Goal: Transaction & Acquisition: Purchase product/service

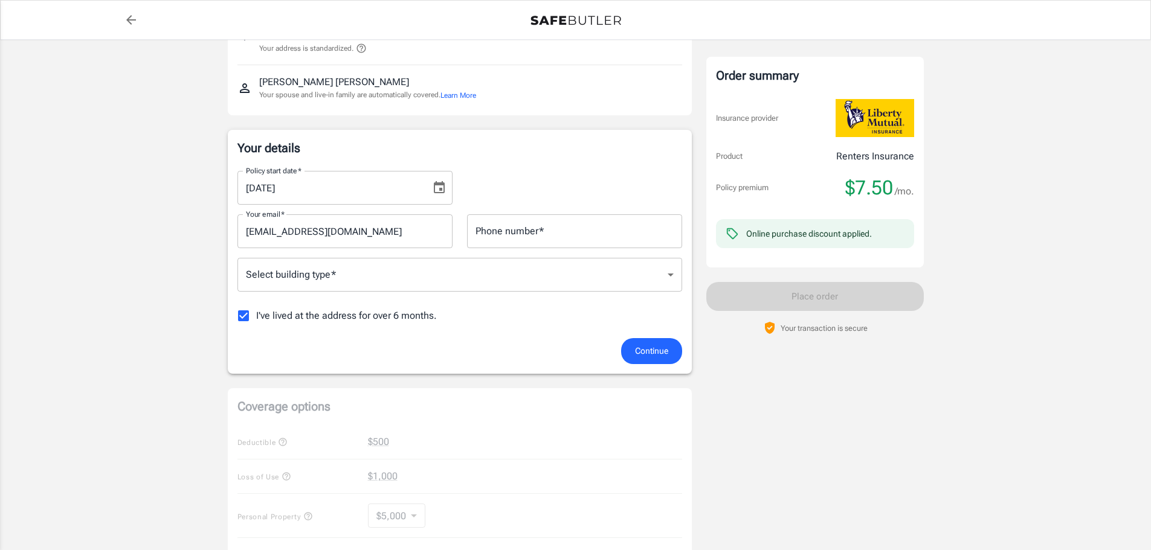
scroll to position [121, 0]
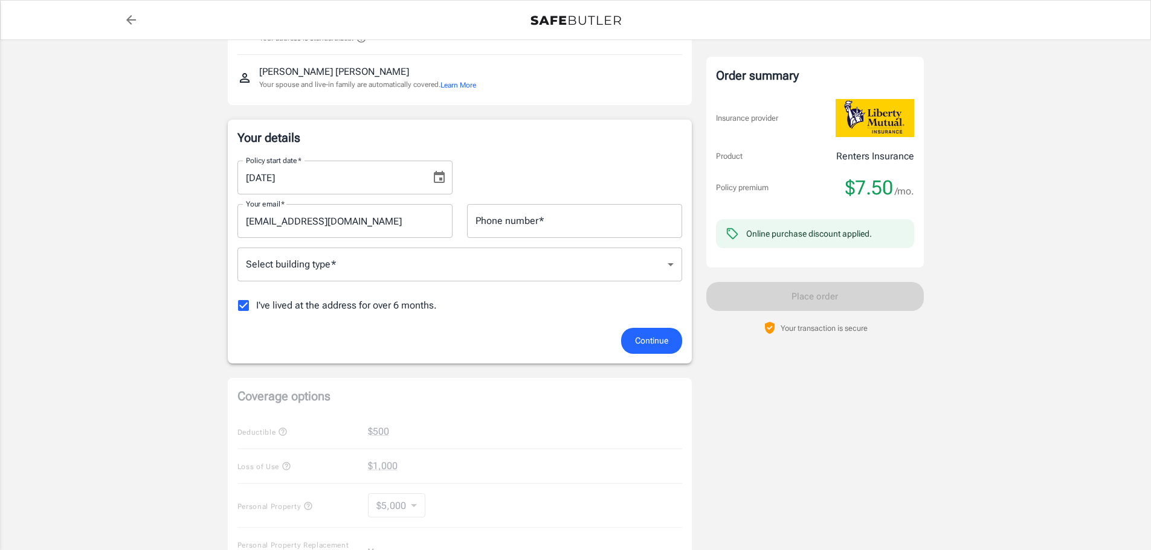
click at [333, 269] on body "Policy premium $ 7.50 /mo Liberty Mutual Renters Insurance 2491 E 3RD ST MONTGO…" at bounding box center [575, 450] width 1151 height 1143
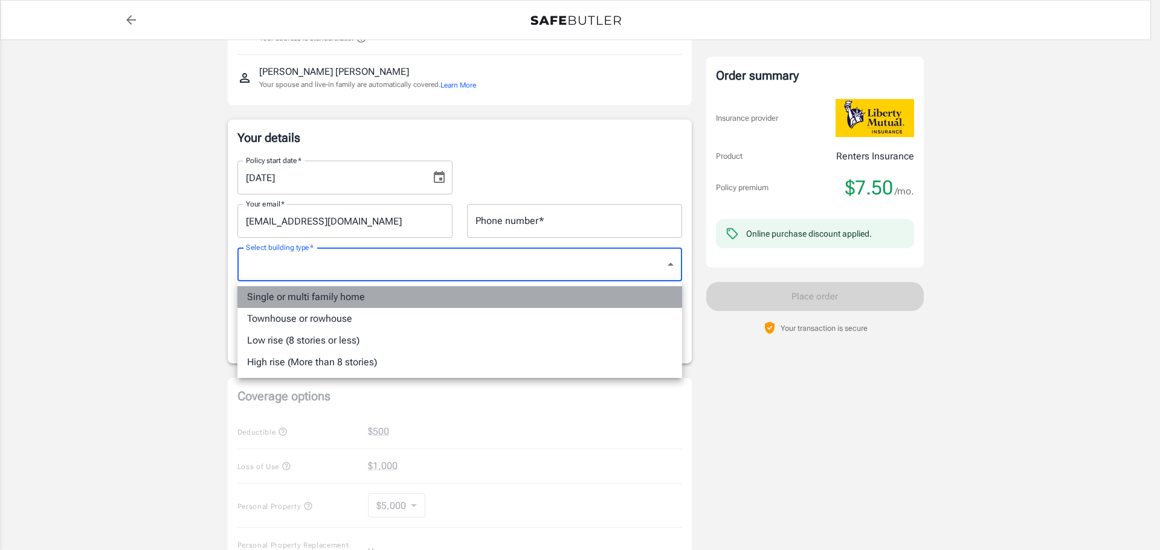
click at [314, 302] on li "Single or multi family home" at bounding box center [459, 297] width 445 height 22
type input "singlefamily"
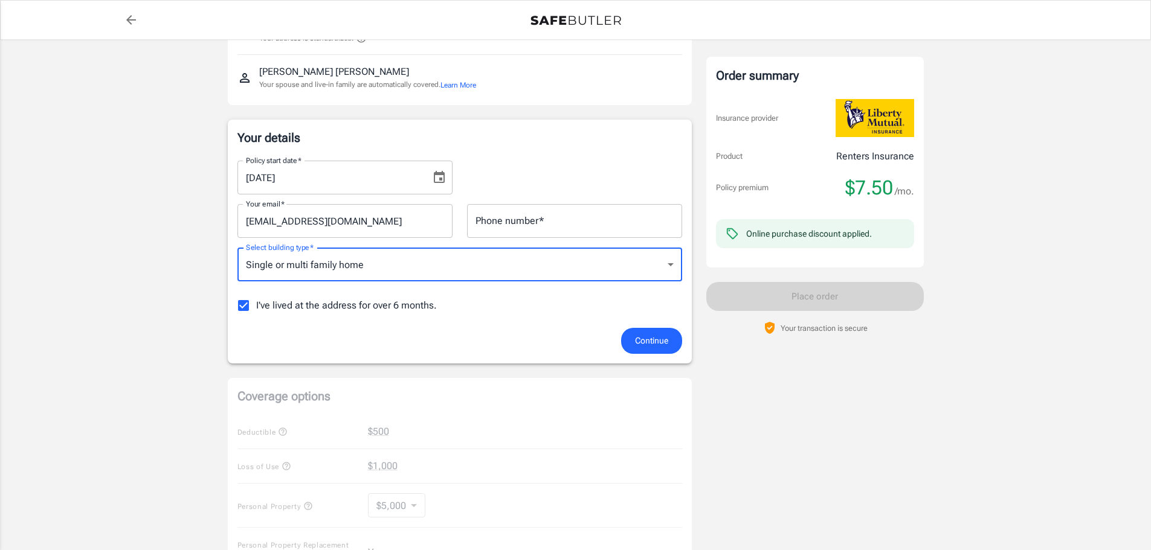
click at [491, 227] on input "Phone number   *" at bounding box center [574, 221] width 215 height 34
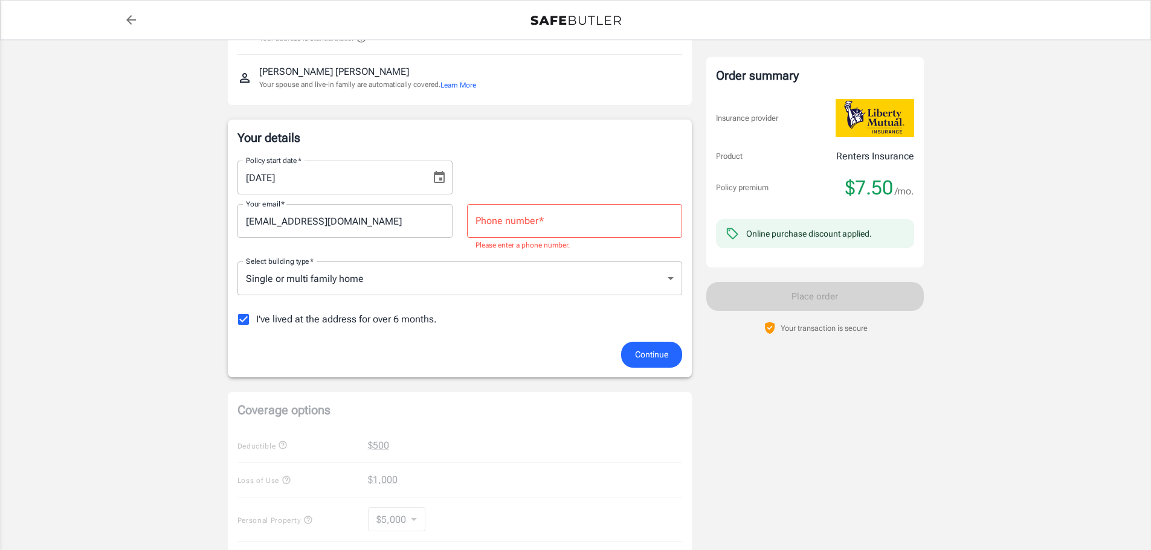
click at [518, 150] on div "Your details Policy start date   * 10/08/2025 Policy start date   * Your email …" at bounding box center [459, 248] width 445 height 238
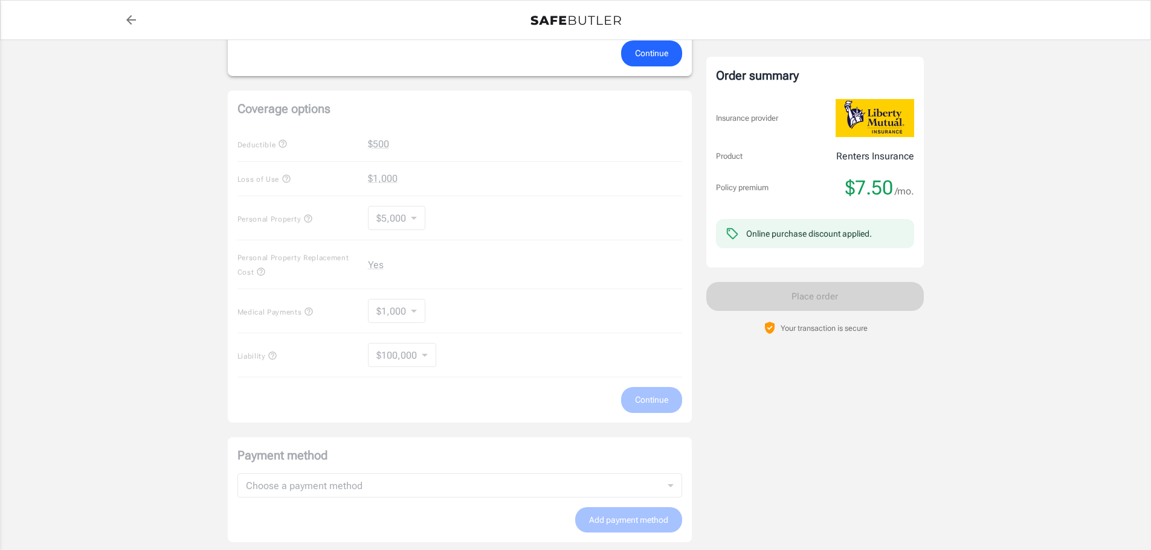
scroll to position [423, 0]
click at [416, 216] on div "Coverage options Deductible $500 Loss of Use $1,000 Personal Property $5,000 50…" at bounding box center [460, 256] width 464 height 332
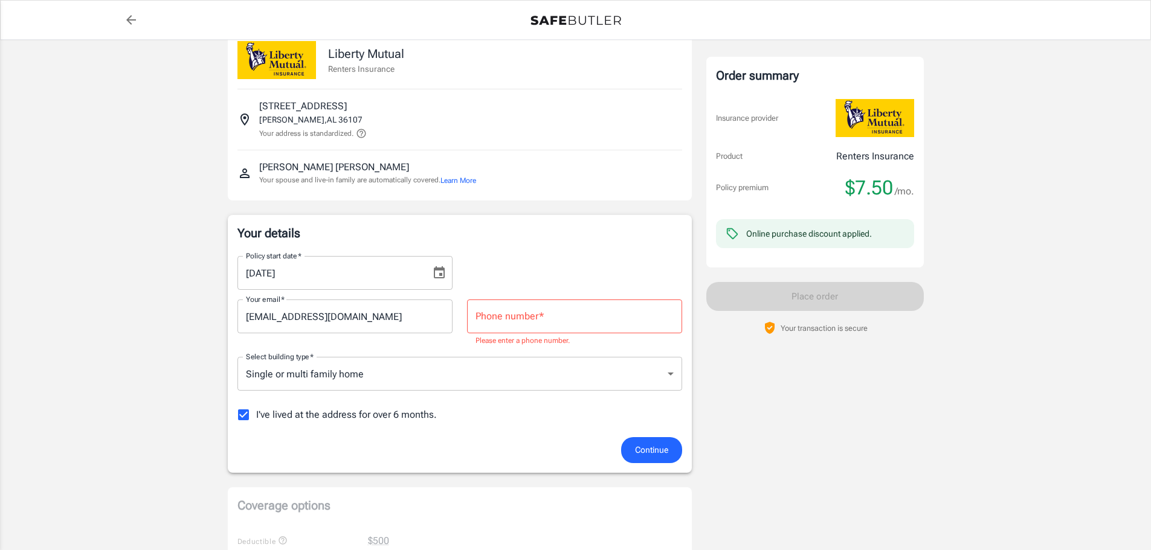
scroll to position [2, 0]
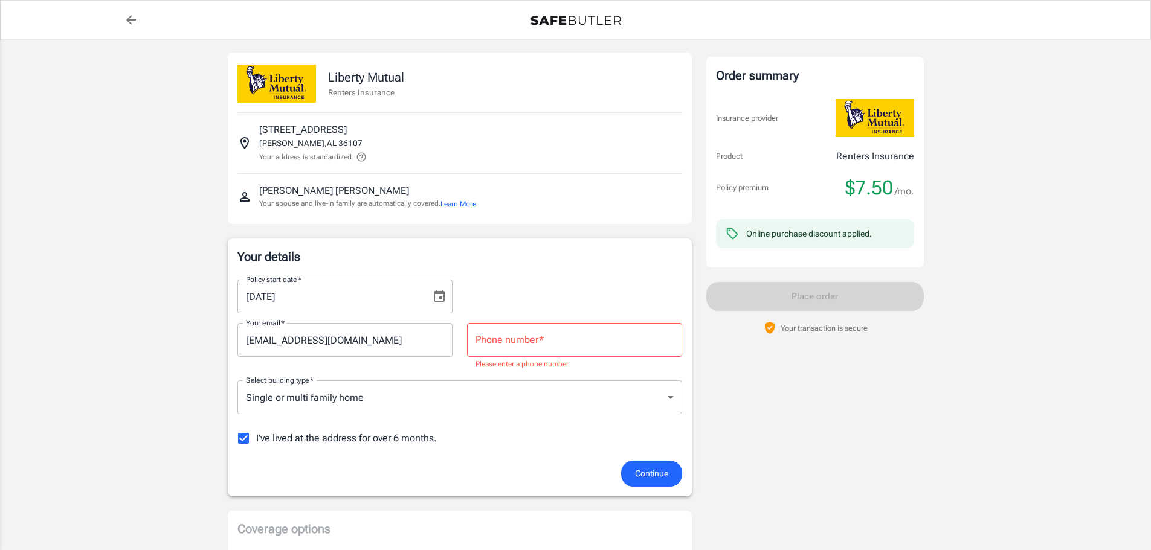
click at [511, 342] on input "Phone number   *" at bounding box center [574, 340] width 215 height 34
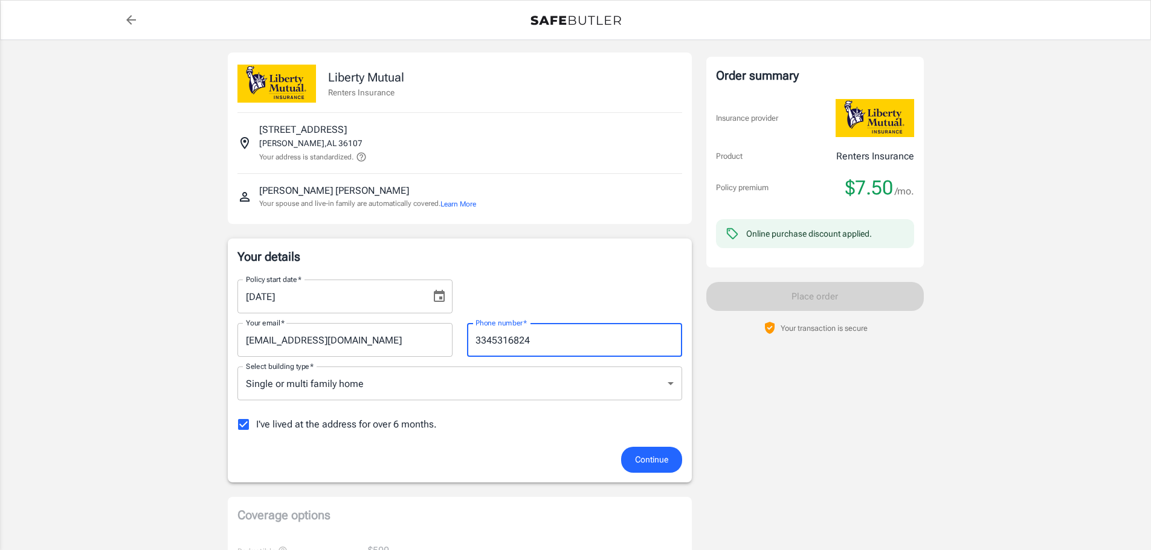
type input "3345316824"
click at [573, 308] on div "Policy start date   * 10/08/2025 Policy start date   *" at bounding box center [459, 292] width 459 height 44
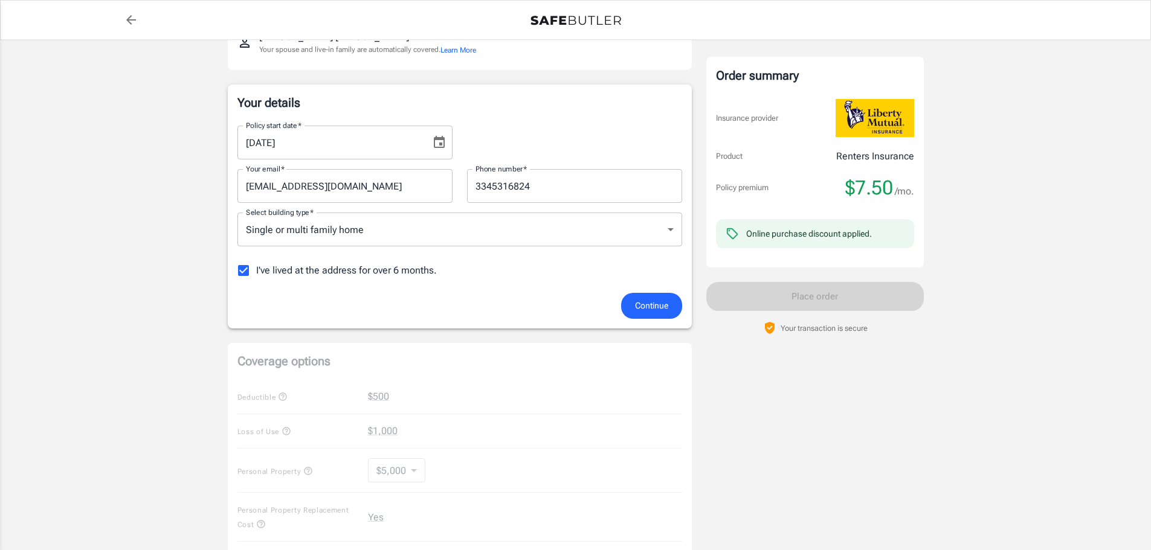
scroll to position [183, 0]
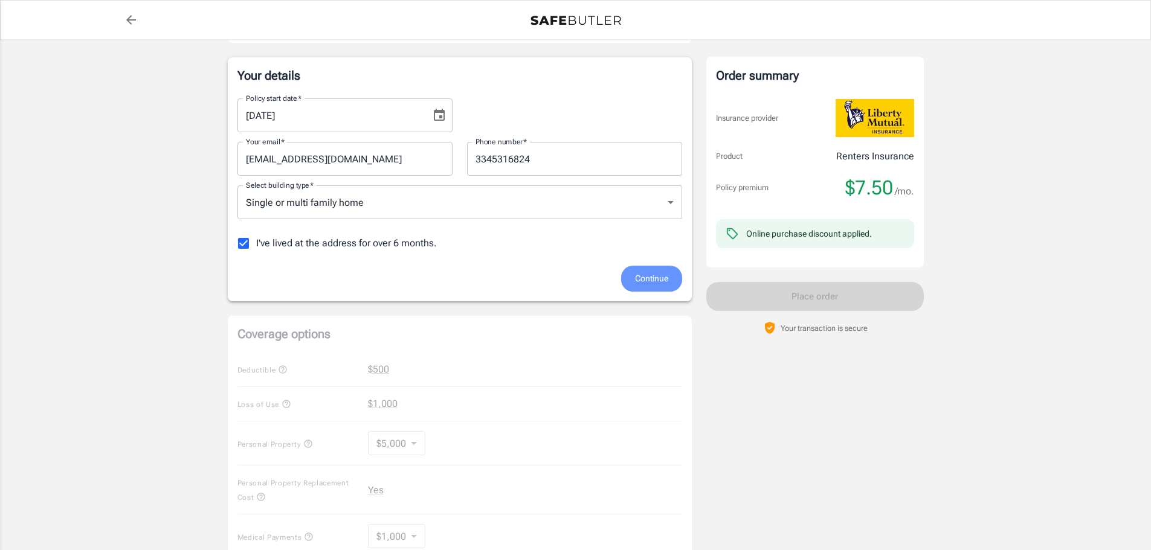
click at [650, 273] on span "Continue" at bounding box center [651, 278] width 33 height 15
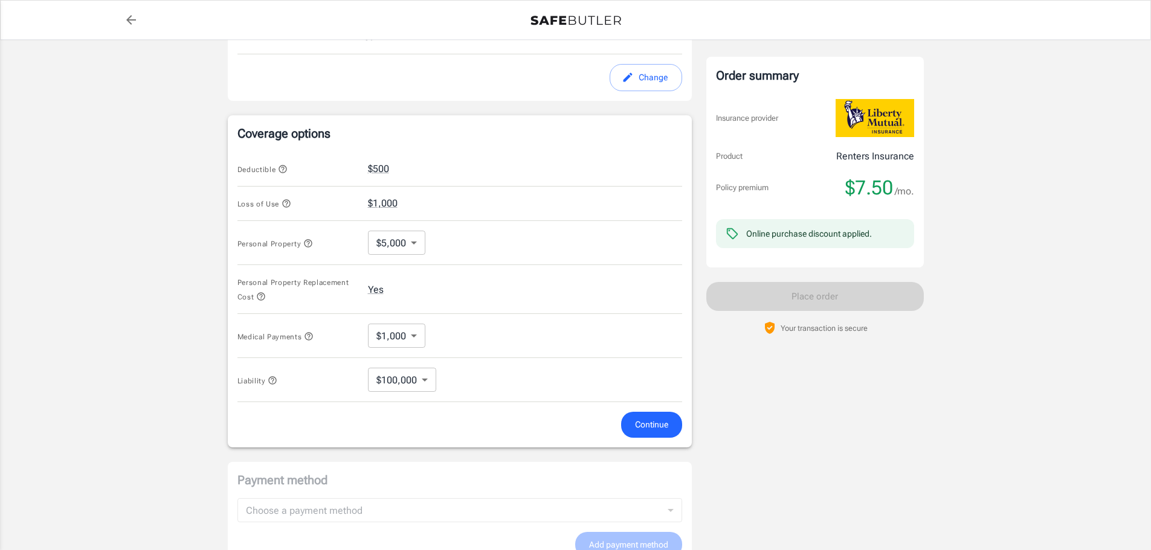
scroll to position [401, 0]
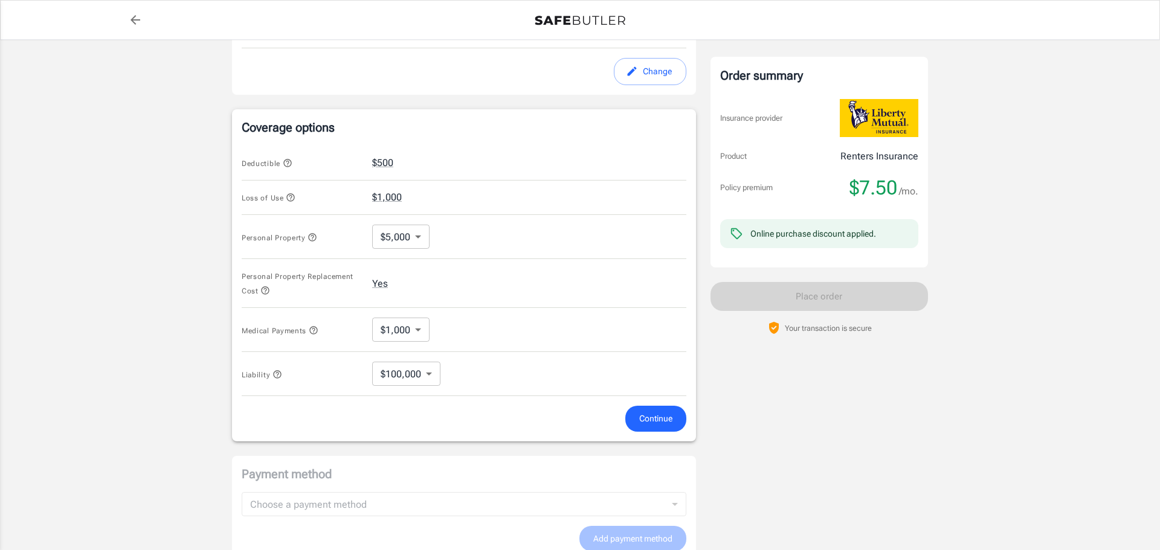
click at [413, 236] on body "Policy premium $ 7.50 /mo Liberty Mutual Renters Insurance 2491 E 3RD ST MONTGO…" at bounding box center [580, 176] width 1160 height 1154
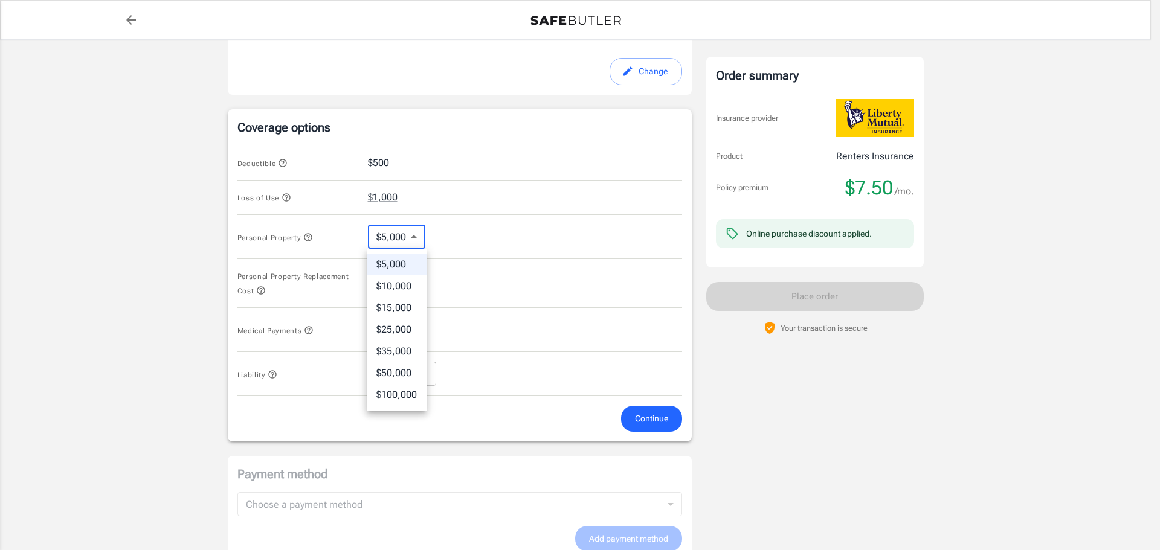
click at [407, 350] on li "$35,000" at bounding box center [397, 352] width 60 height 22
type input "35000"
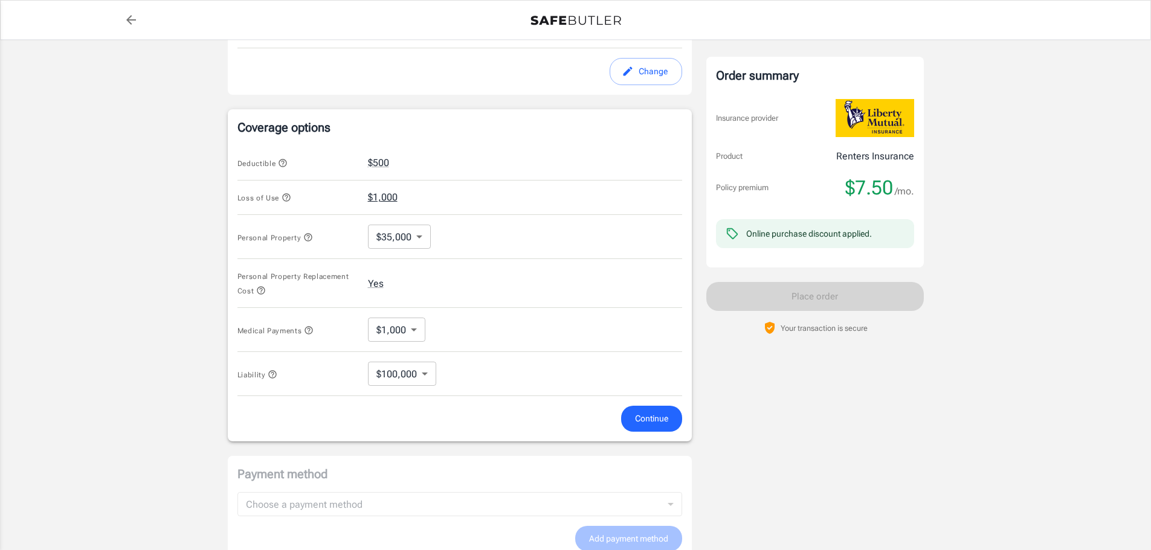
click at [381, 198] on button "$1,000" at bounding box center [383, 197] width 30 height 15
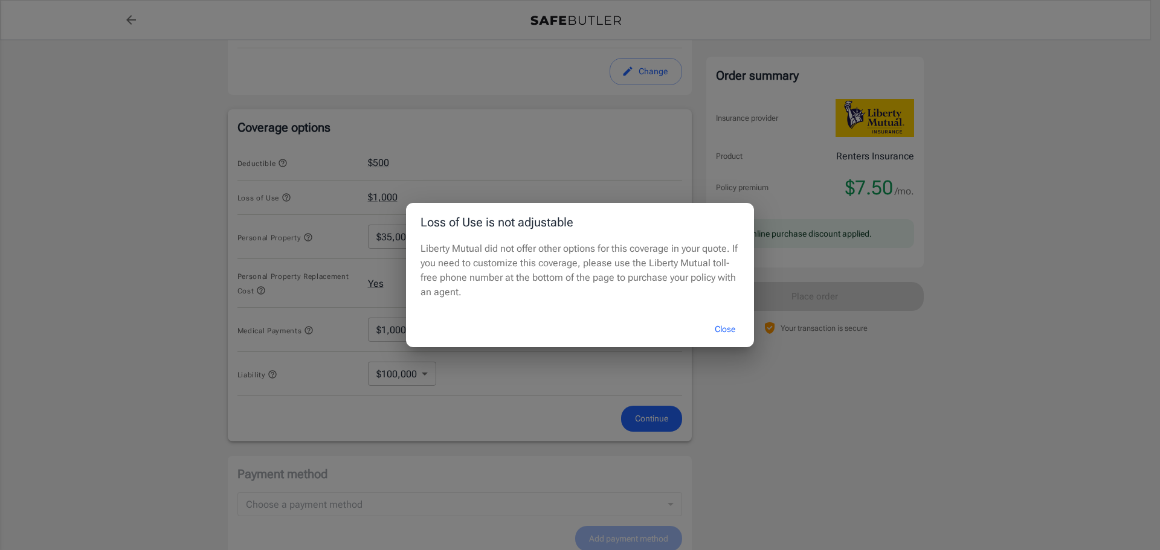
click at [719, 324] on button "Close" at bounding box center [725, 330] width 48 height 26
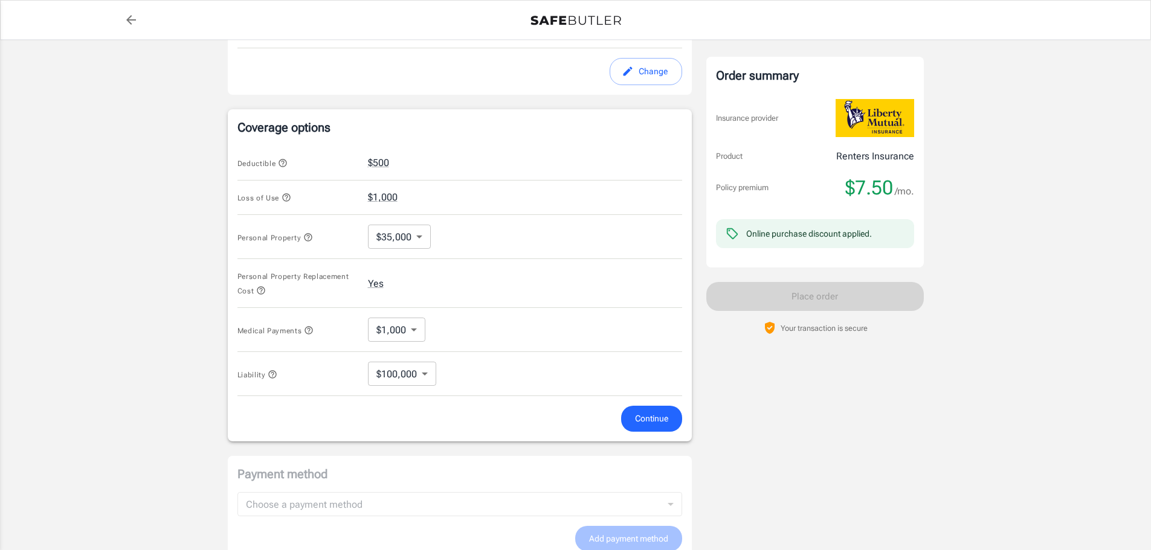
click at [824, 443] on div "Order summary Insurance provider Product Renters Insurance Policy premium $7.50…" at bounding box center [815, 154] width 218 height 1000
click at [638, 420] on span "Continue" at bounding box center [651, 418] width 33 height 15
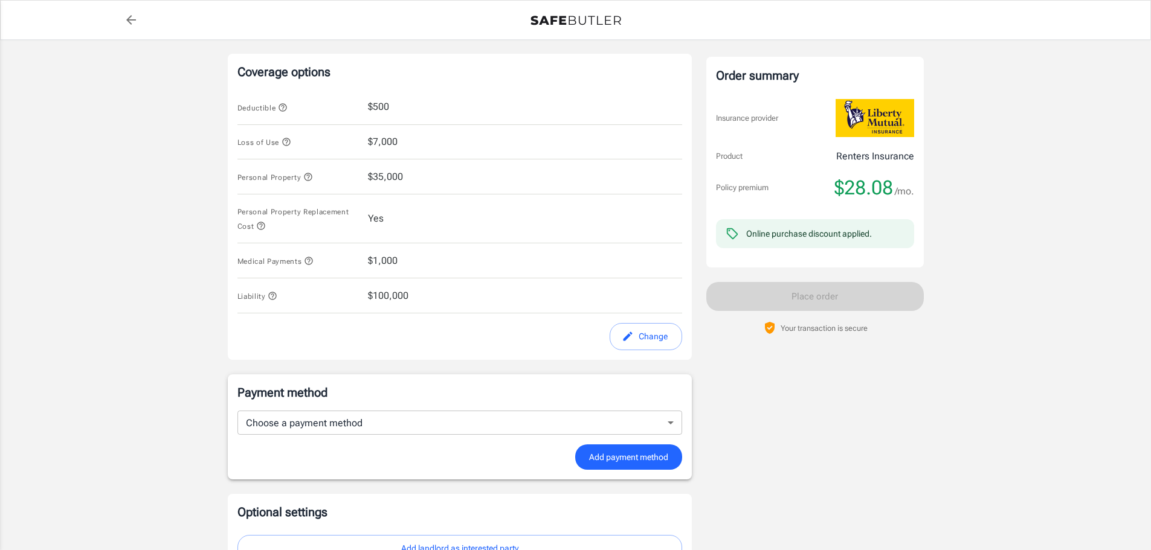
scroll to position [544, 0]
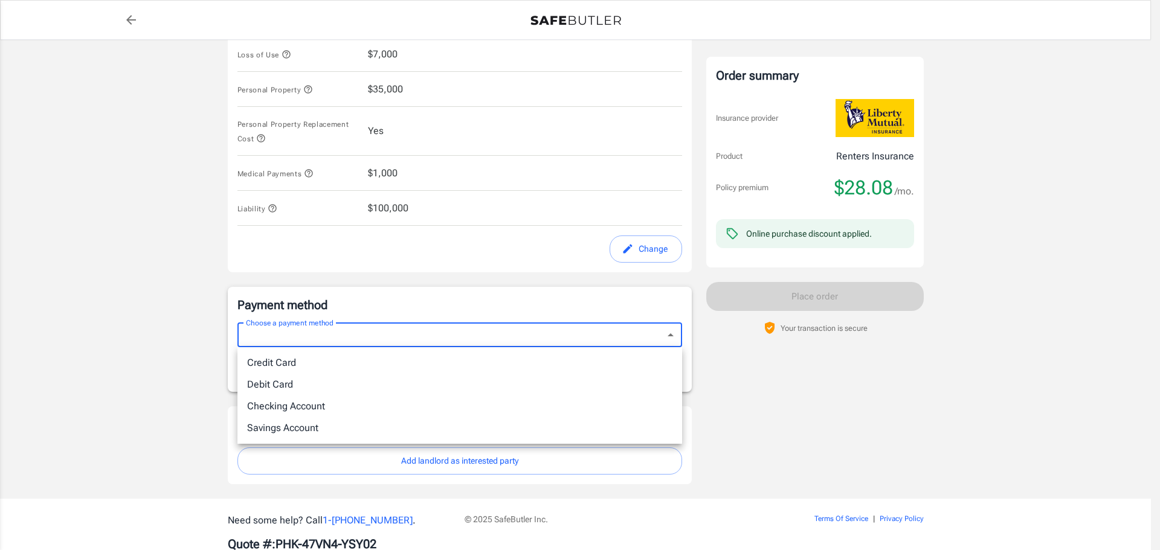
click at [430, 332] on body "Policy premium $ 28.08 /mo Liberty Mutual Renters Insurance 2491 E 3RD ST MONTG…" at bounding box center [580, 20] width 1160 height 1128
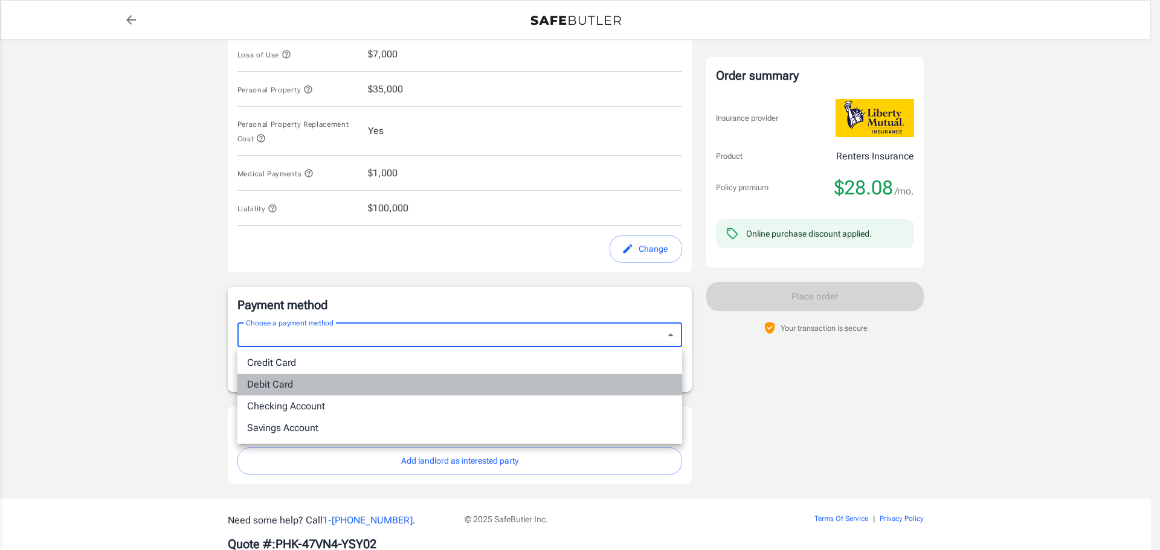
click at [302, 383] on li "Debit Card" at bounding box center [459, 385] width 445 height 22
type input "debit"
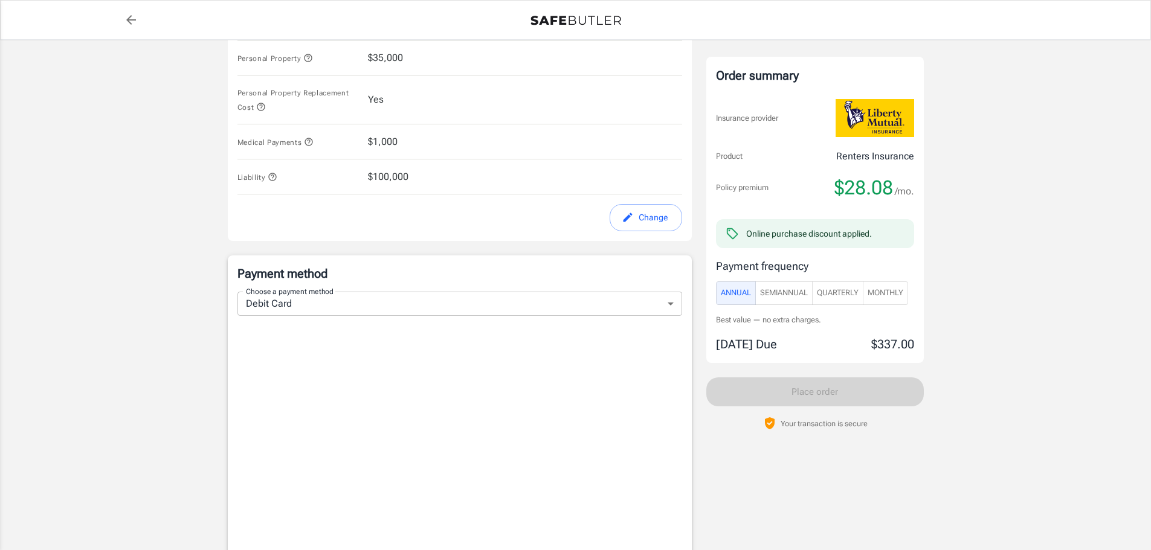
scroll to position [665, 0]
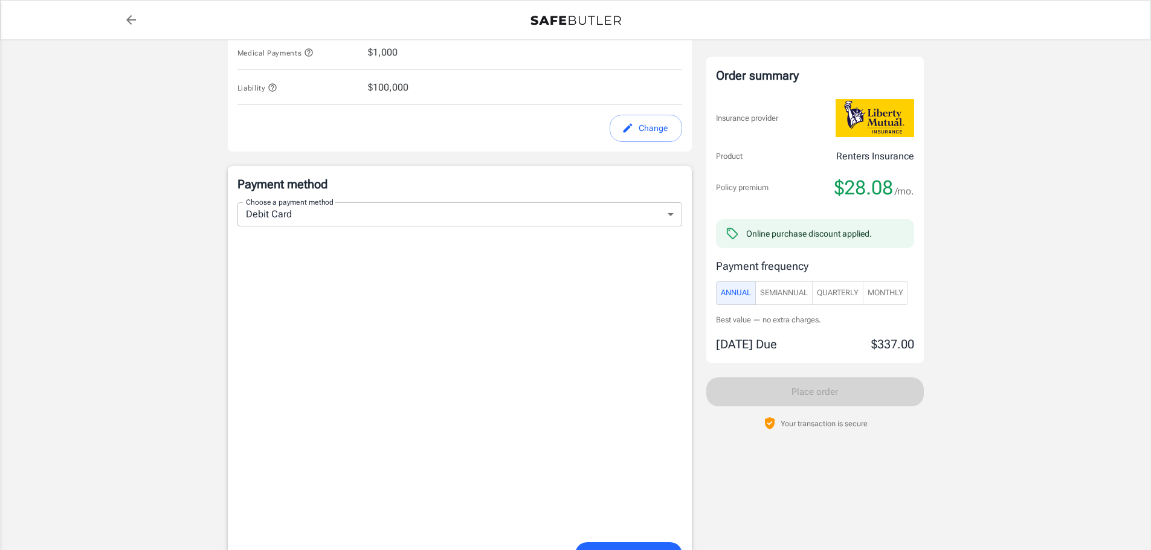
click at [887, 292] on span "Monthly" at bounding box center [886, 293] width 36 height 14
type button "Monthly"
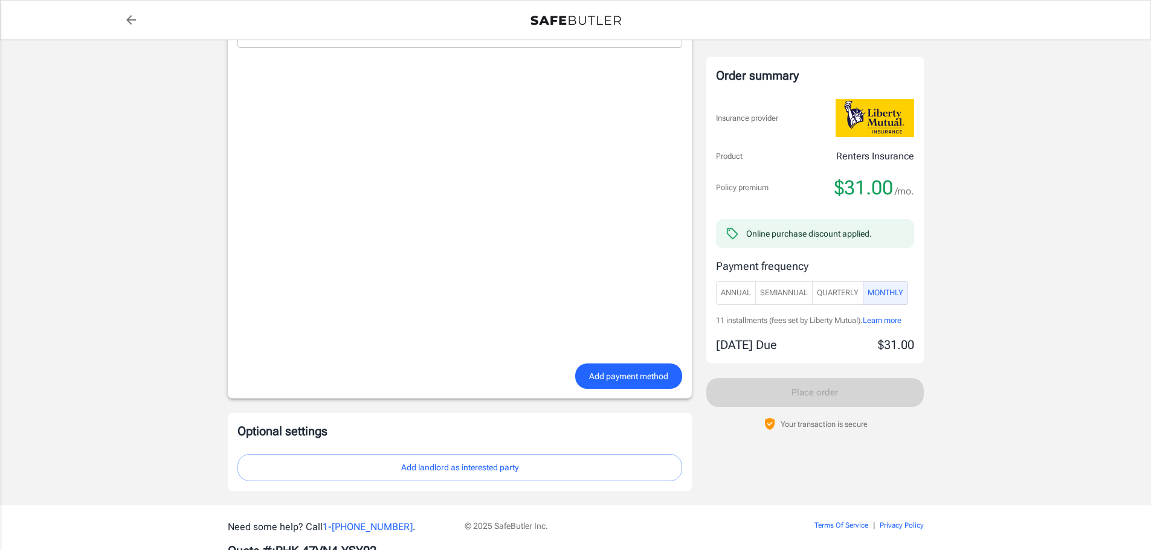
scroll to position [846, 0]
click at [625, 379] on span "Add payment method" at bounding box center [628, 374] width 79 height 15
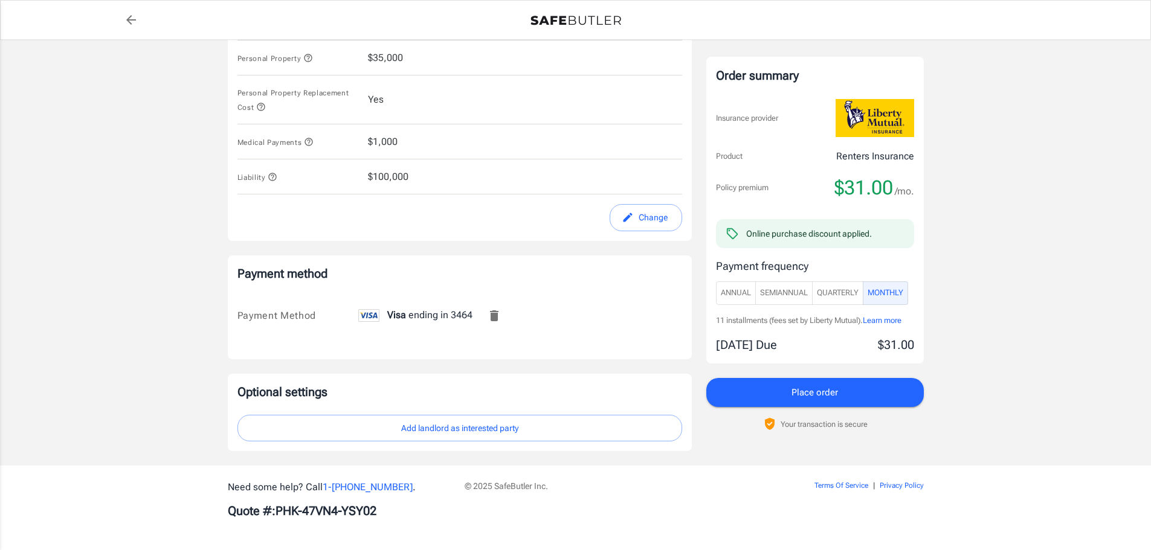
scroll to position [575, 0]
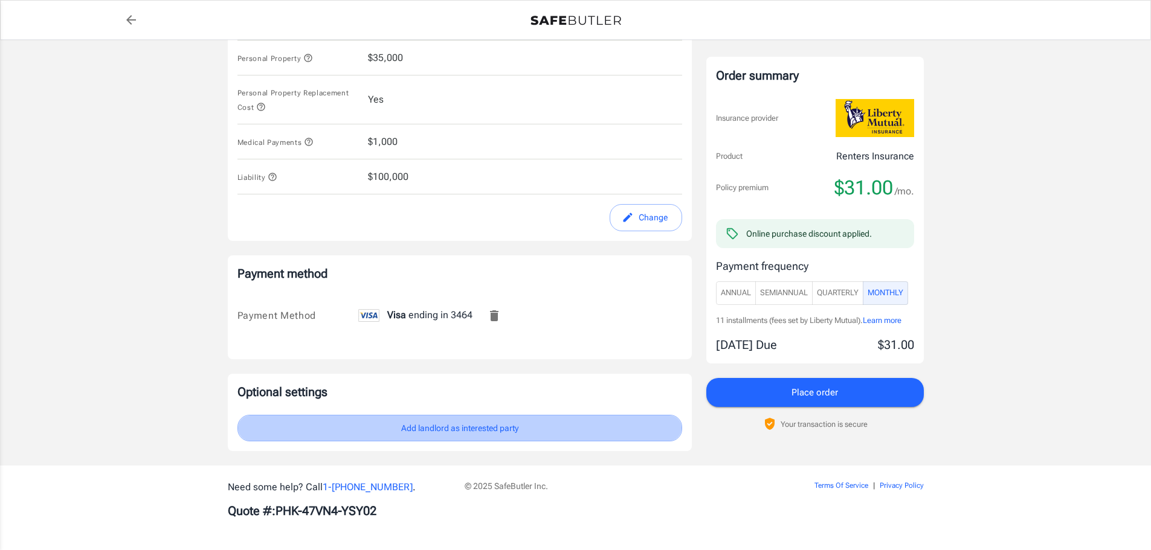
click at [495, 433] on button "Add landlord as interested party" at bounding box center [459, 428] width 445 height 27
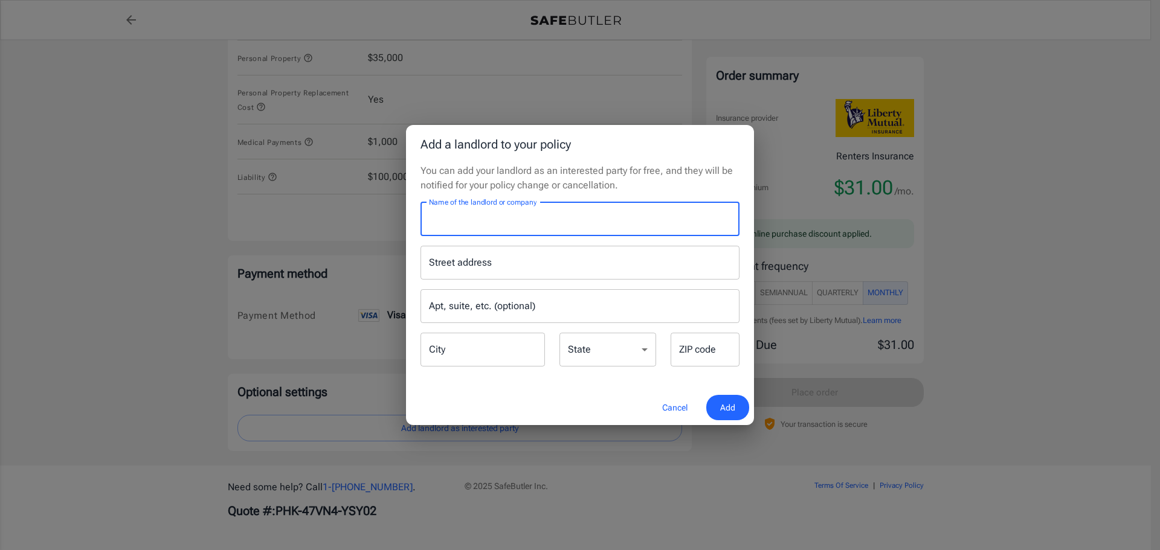
click at [482, 227] on input "Name of the landlord or company" at bounding box center [580, 219] width 319 height 34
type input "n"
type input "NOEL DARNELL"
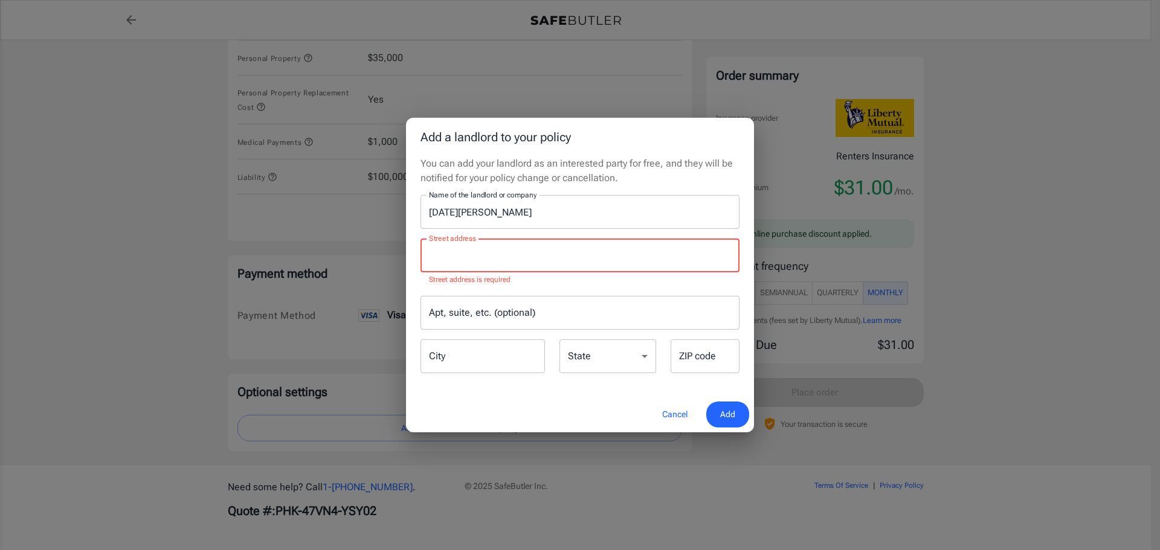
paste input "1490 Jean St,"
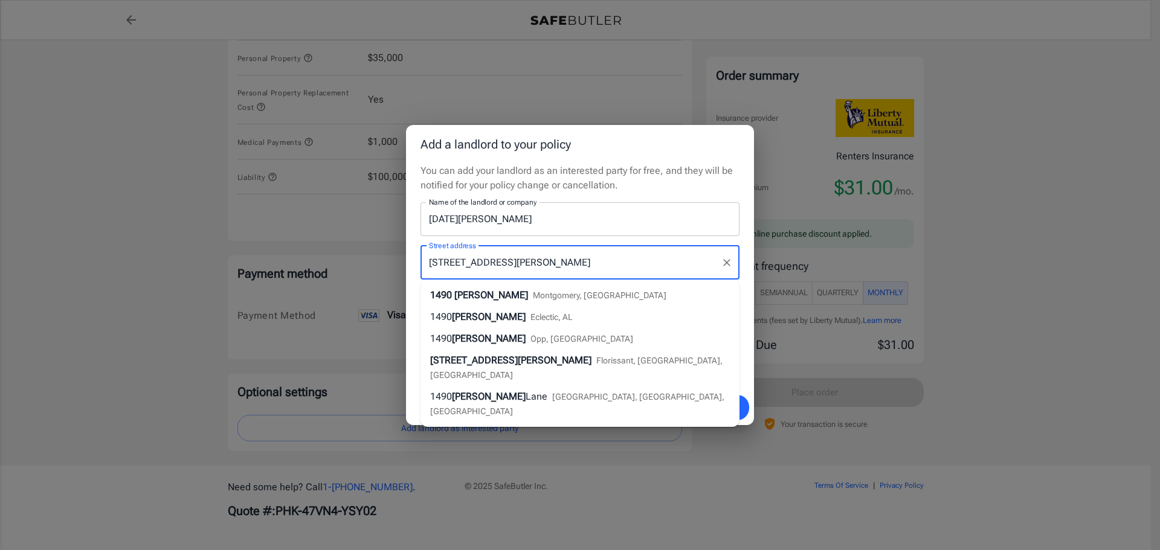
type input "1490 Jean Street"
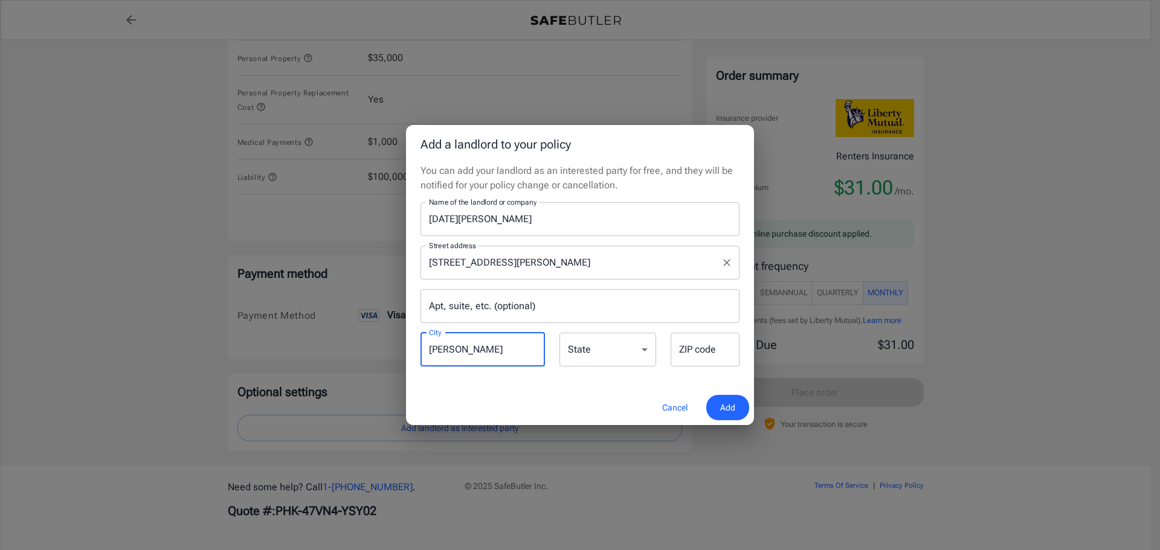
type input "Montgomery"
select select "AL"
type input "36107"
click at [732, 408] on span "Add" at bounding box center [727, 408] width 15 height 15
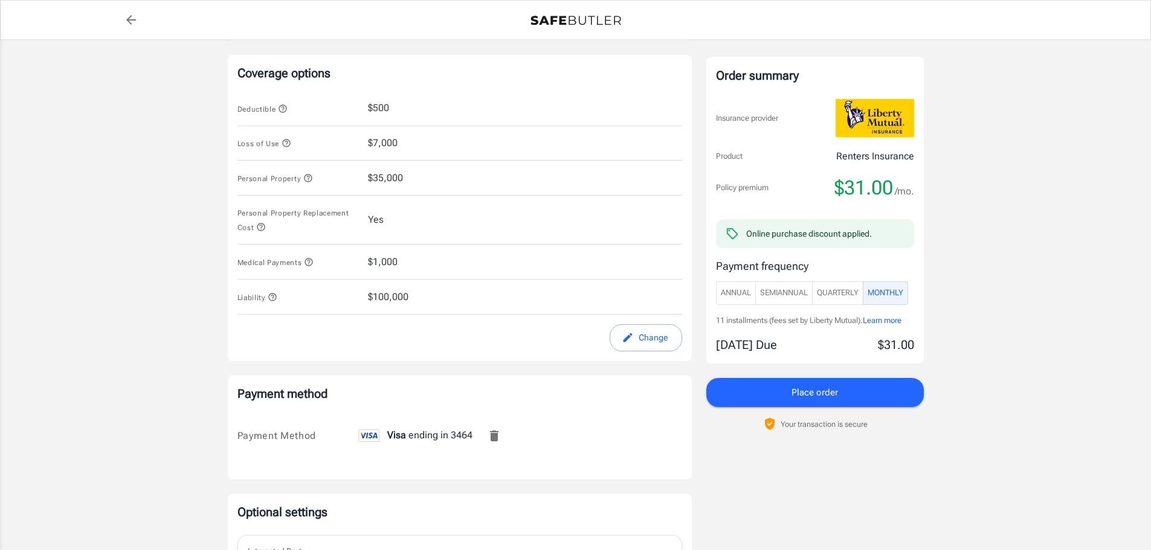
scroll to position [373, 0]
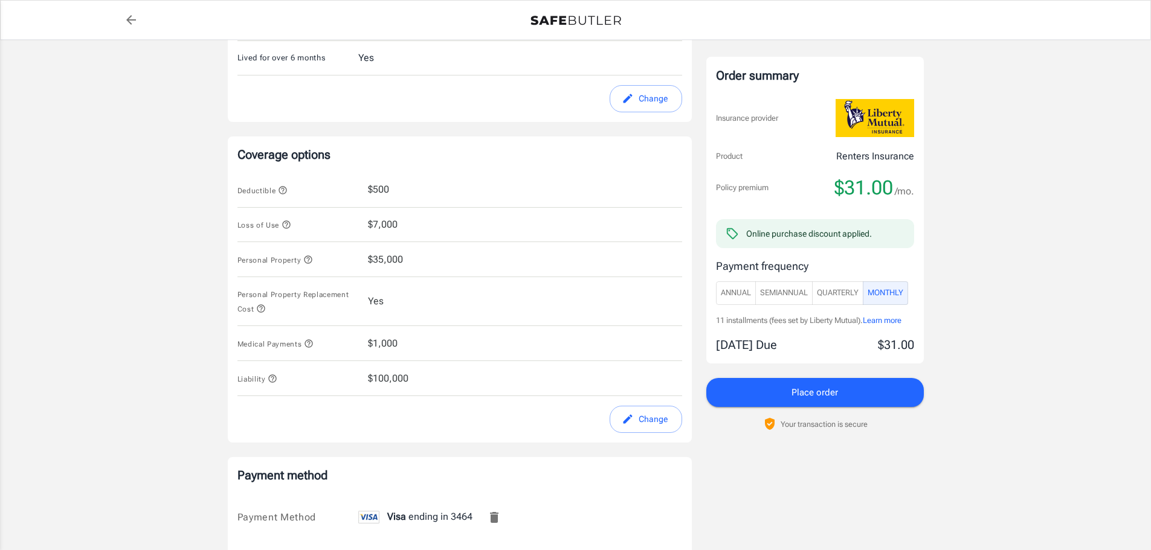
click at [789, 394] on button "Place order" at bounding box center [815, 392] width 218 height 29
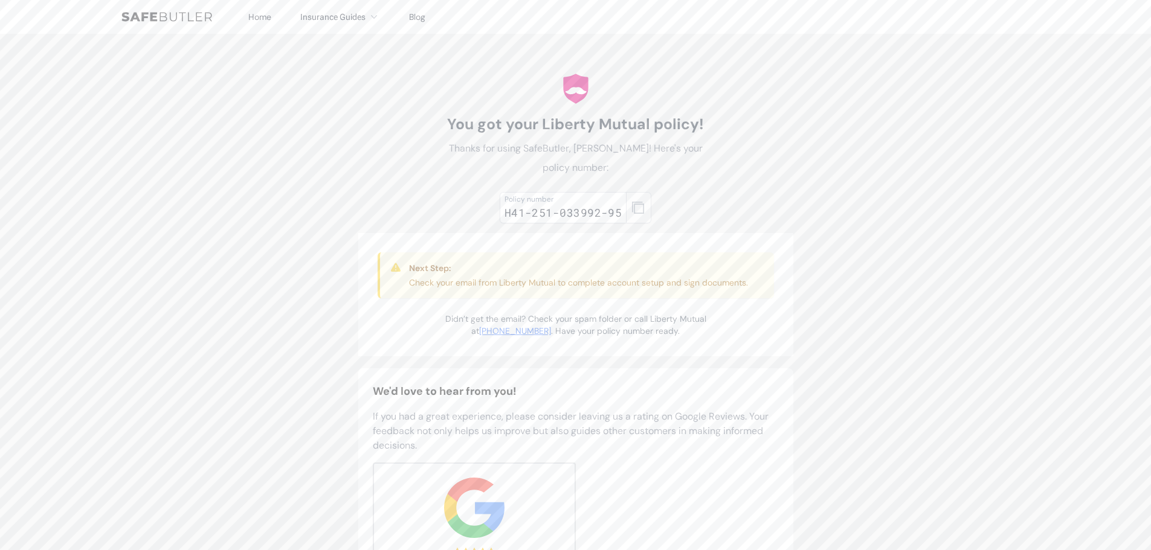
click at [639, 205] on icon "button" at bounding box center [638, 208] width 12 height 12
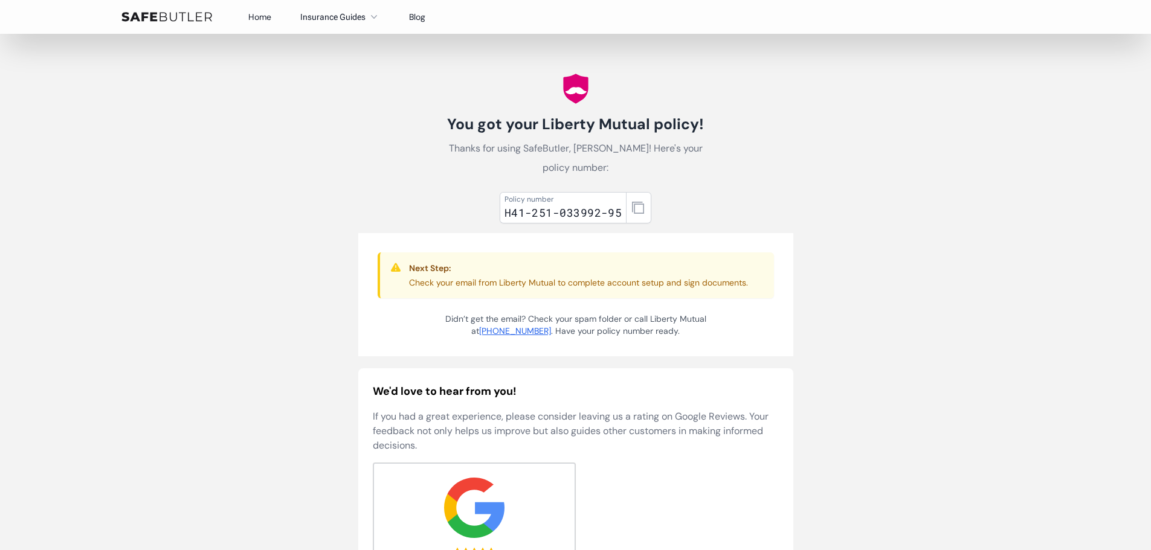
click at [253, 17] on link "Home" at bounding box center [259, 16] width 23 height 11
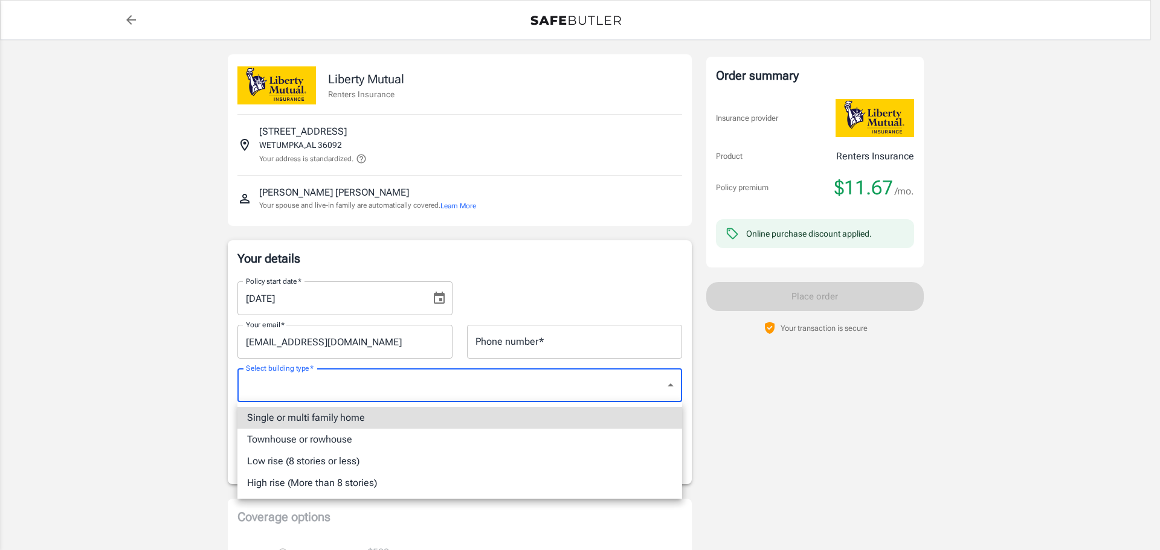
click at [309, 424] on li "Single or multi family home" at bounding box center [459, 418] width 445 height 22
type input "singlefamily"
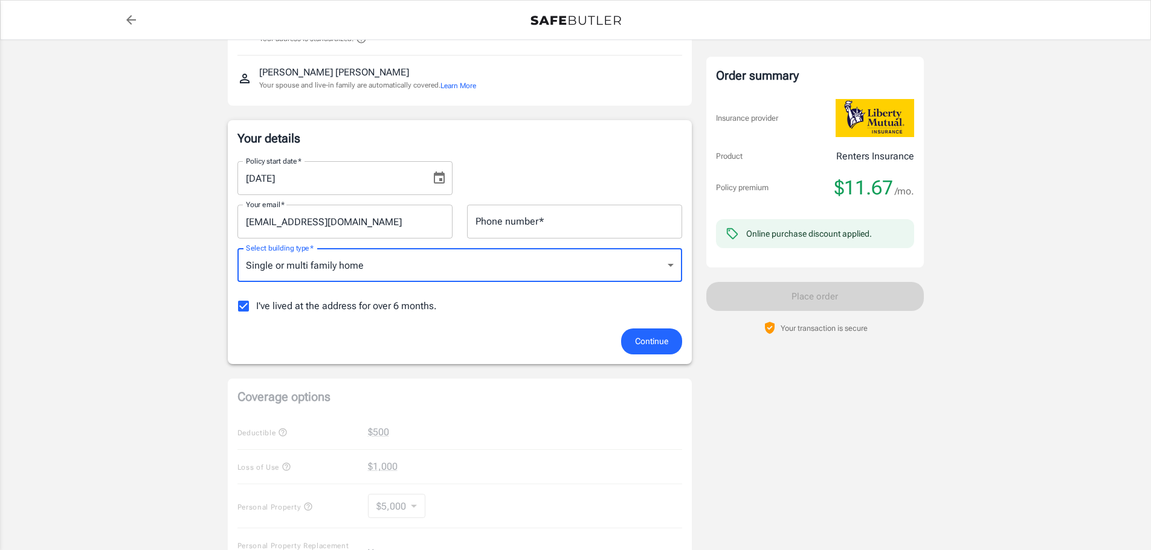
scroll to position [121, 0]
click at [249, 312] on input "I've lived at the address for over 6 months." at bounding box center [243, 305] width 25 height 25
checkbox input "false"
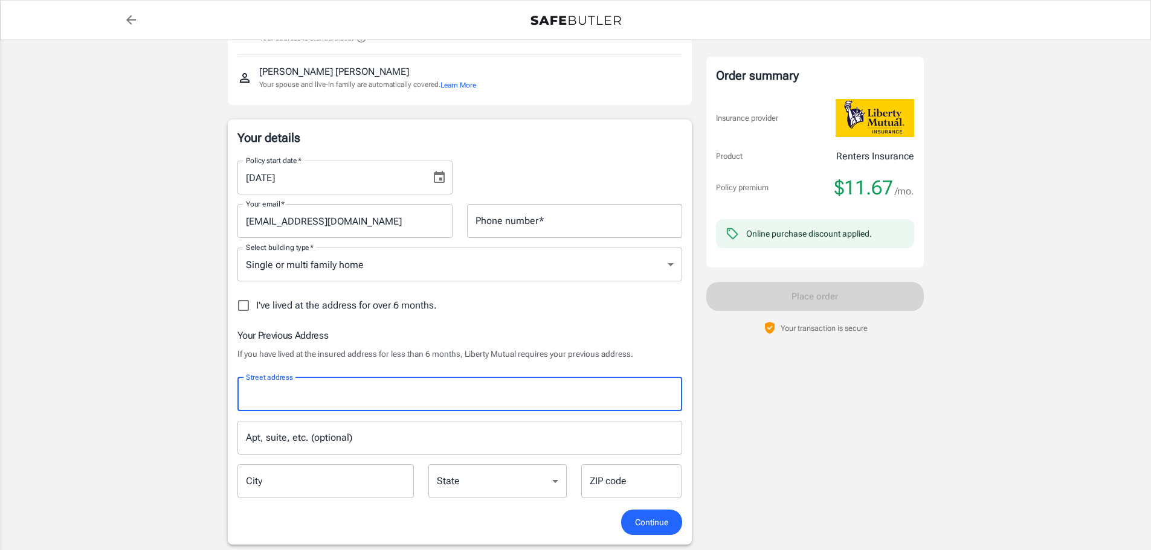
click at [417, 392] on input "Street address" at bounding box center [460, 394] width 434 height 23
type input "56 Pemrose Ln"
type input "3347994395"
type input "Wetumpka"
type input "36092-2107"
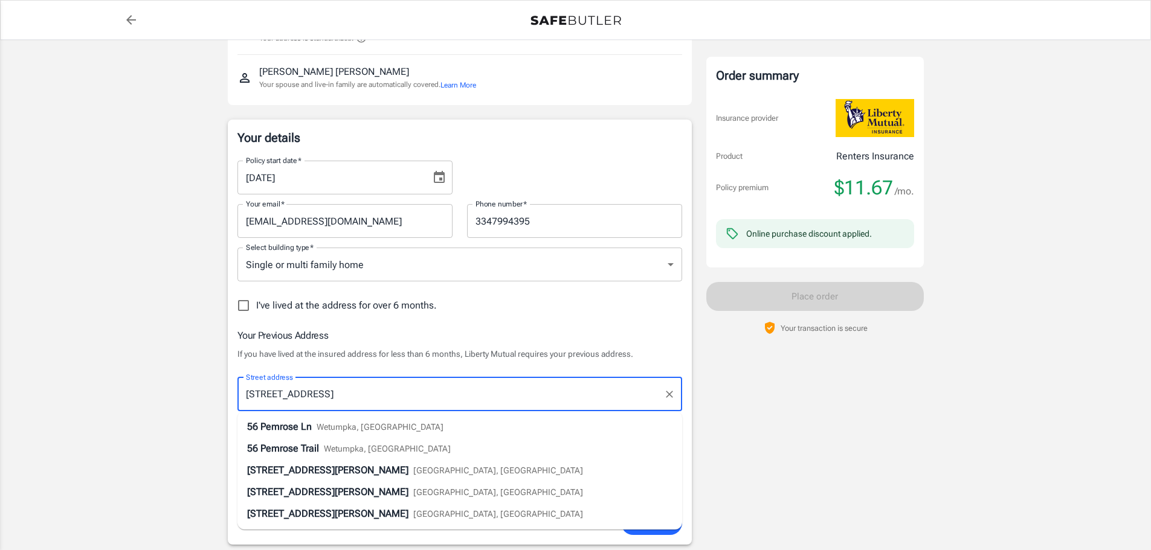
click at [289, 421] on span "Pemrose Ln" at bounding box center [285, 426] width 51 height 11
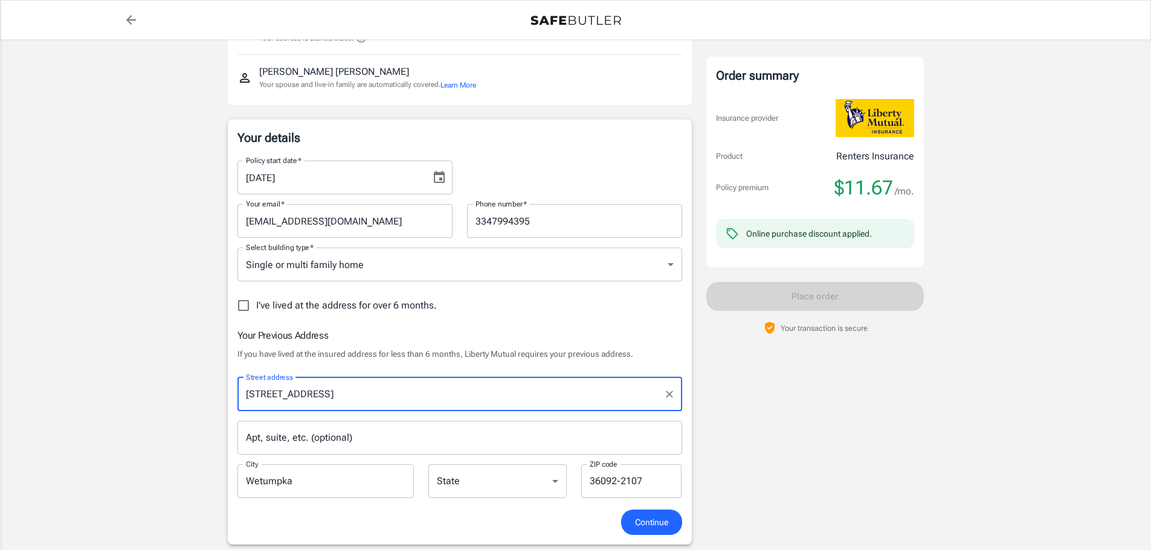
select select "AL"
type input "36092"
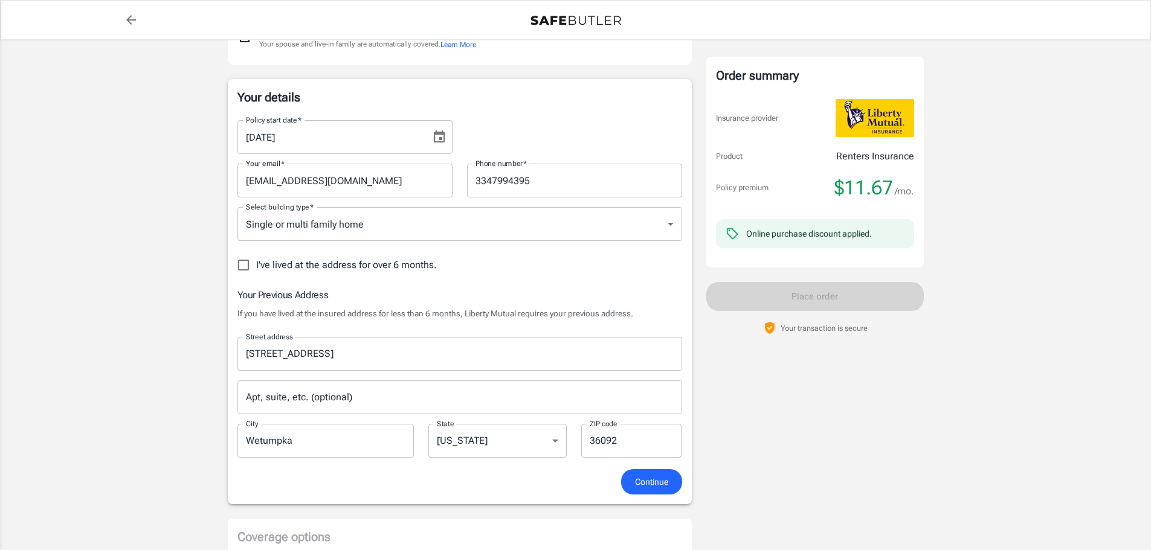
scroll to position [242, 0]
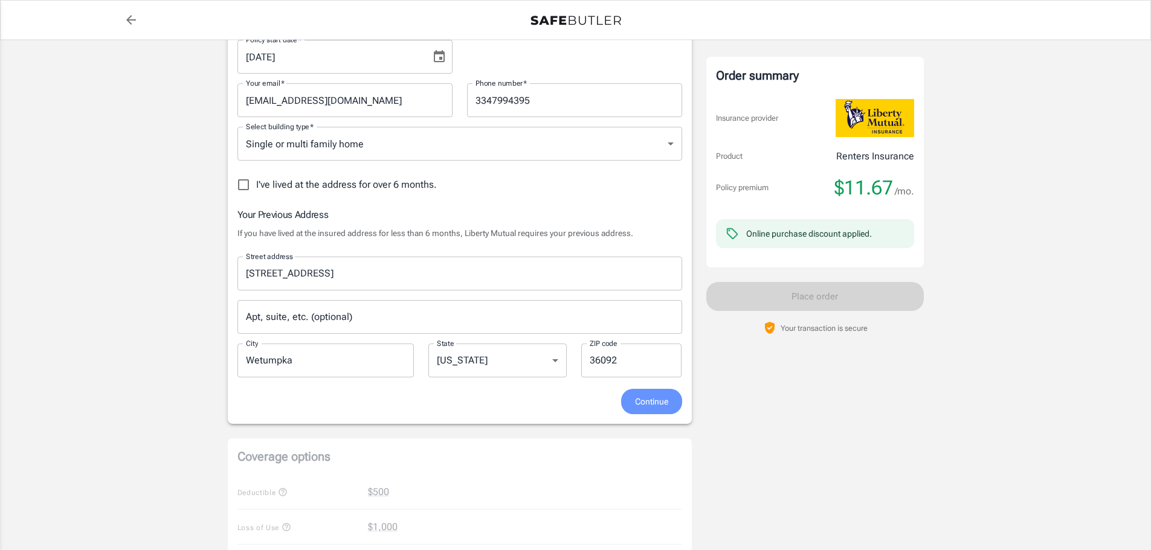
click at [653, 396] on span "Continue" at bounding box center [651, 402] width 33 height 15
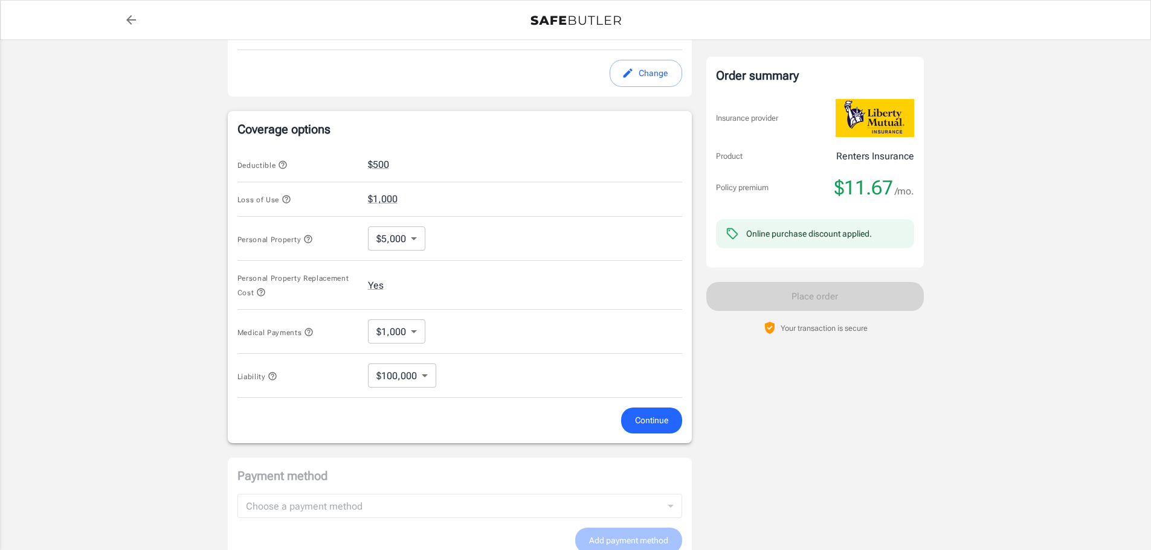
scroll to position [435, 0]
click at [381, 191] on button "$1,000" at bounding box center [383, 197] width 30 height 15
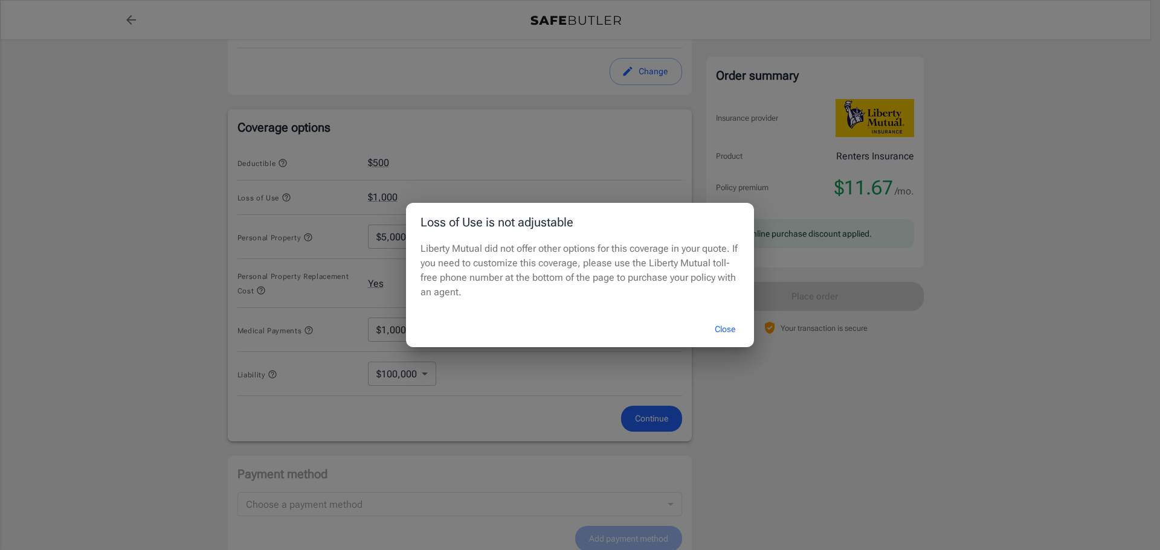
click at [724, 329] on button "Close" at bounding box center [725, 330] width 48 height 26
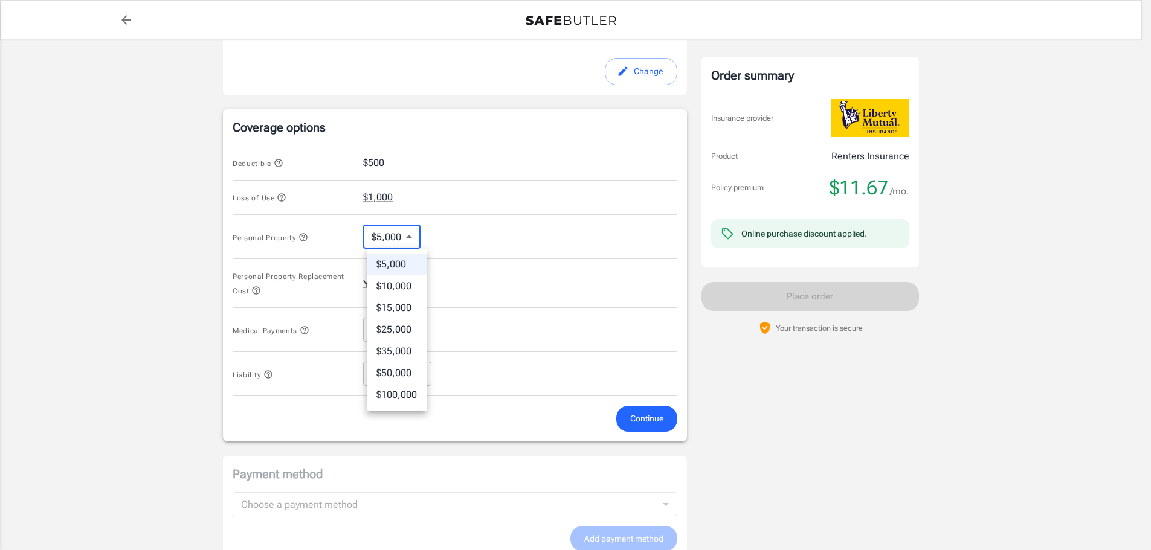
click at [412, 233] on body "Policy premium $ 11.67 /mo Liberty Mutual Renters Insurance 215 S JORDAN DAM RD…" at bounding box center [575, 159] width 1151 height 1188
click at [386, 327] on li "$25,000" at bounding box center [397, 330] width 60 height 22
type input "25000"
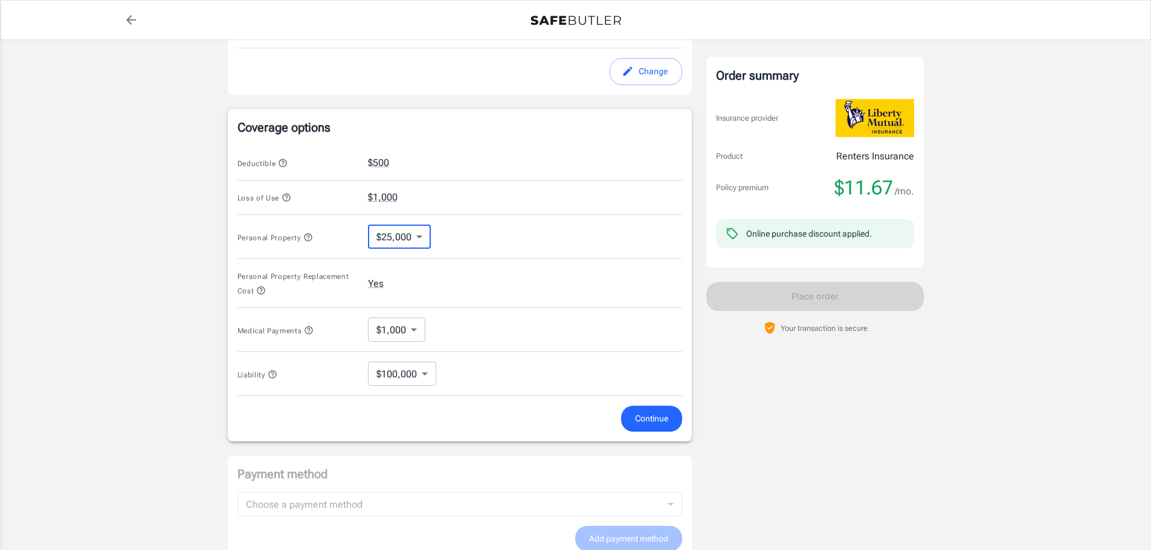
click at [653, 422] on span "Continue" at bounding box center [651, 418] width 33 height 15
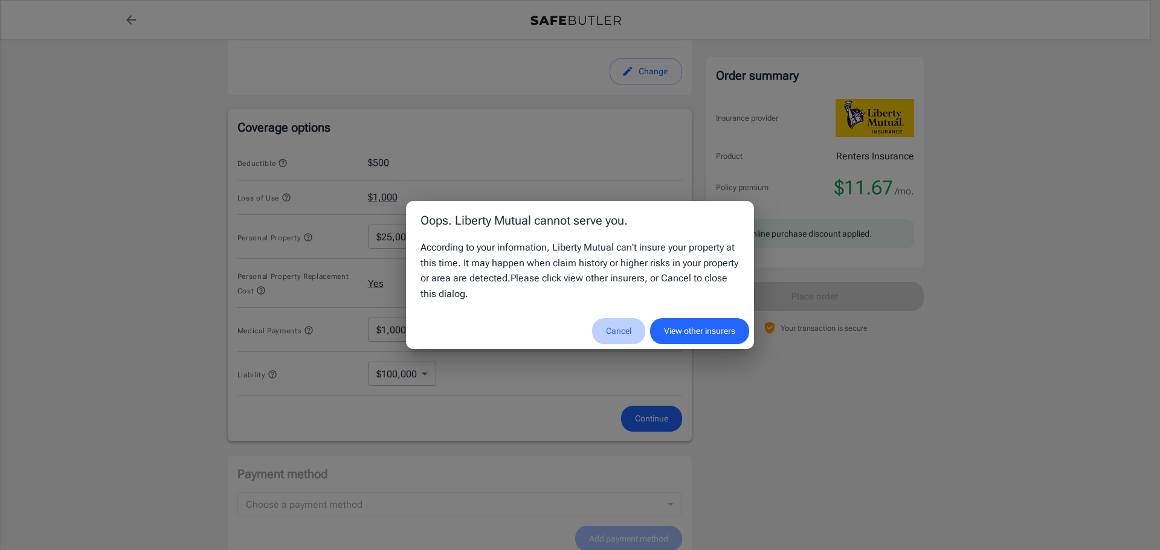
click at [611, 331] on button "Cancel" at bounding box center [618, 331] width 53 height 26
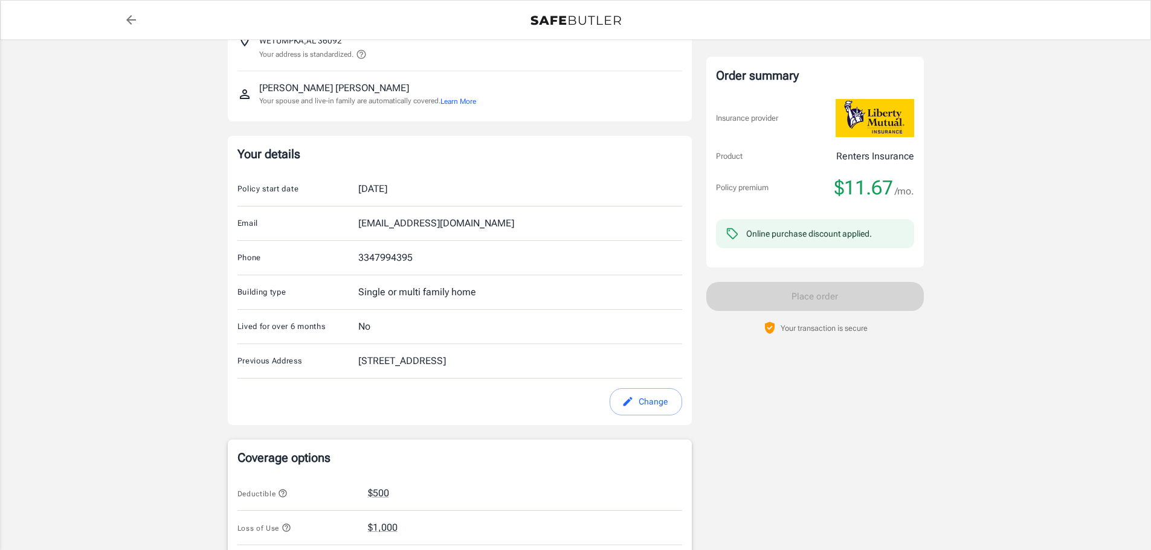
scroll to position [0, 0]
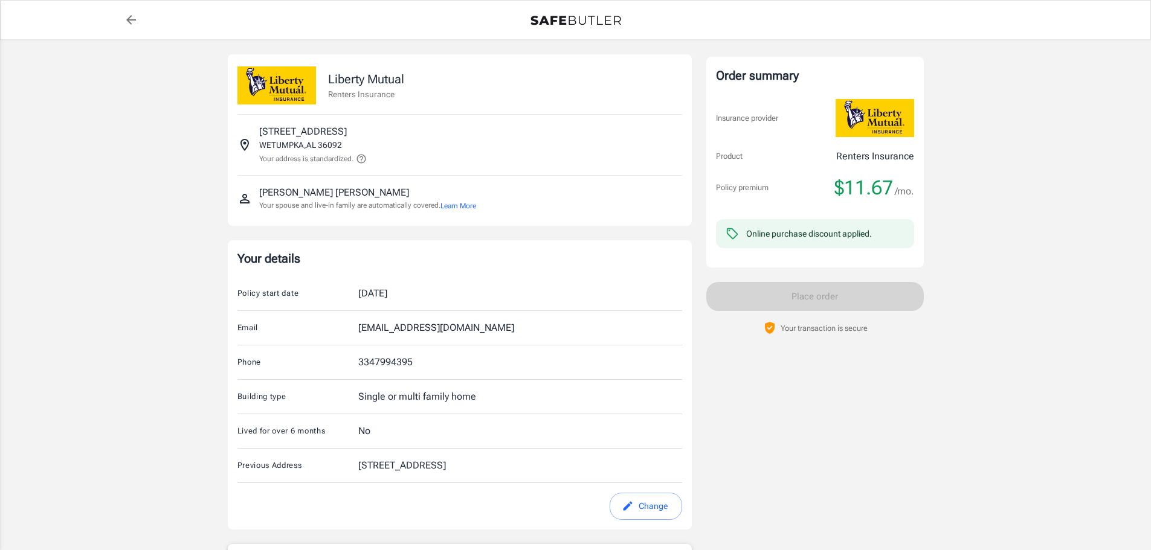
click at [575, 21] on img at bounding box center [576, 21] width 91 height 10
